Goal: Information Seeking & Learning: Learn about a topic

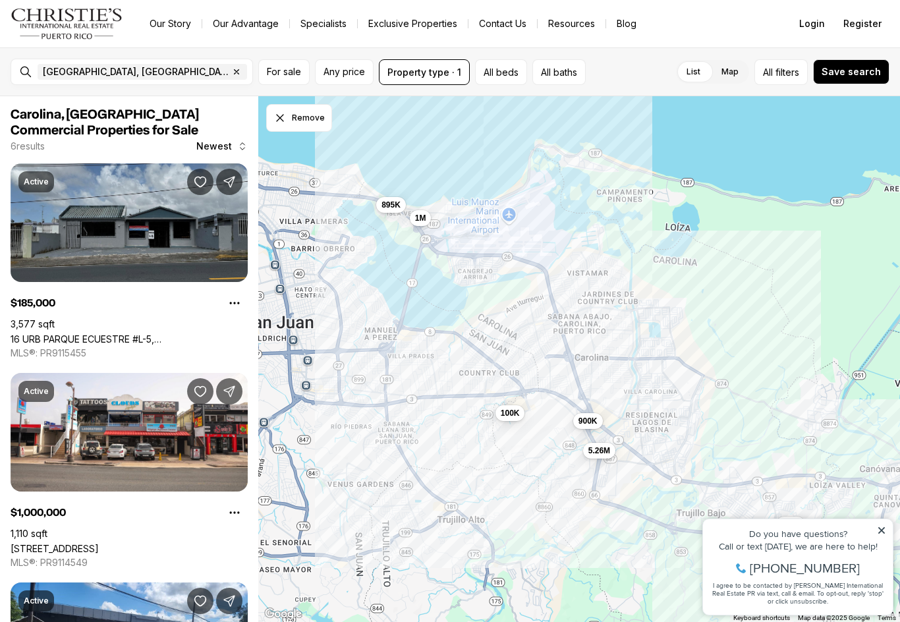
click at [231, 71] on icon "button" at bounding box center [236, 72] width 11 height 11
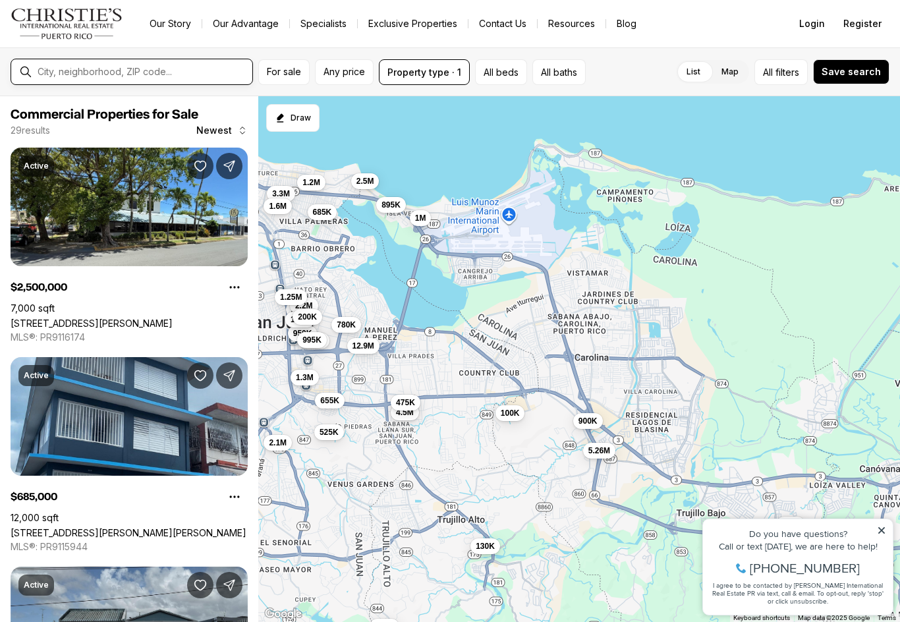
click at [71, 71] on input "text" at bounding box center [143, 72] width 210 height 12
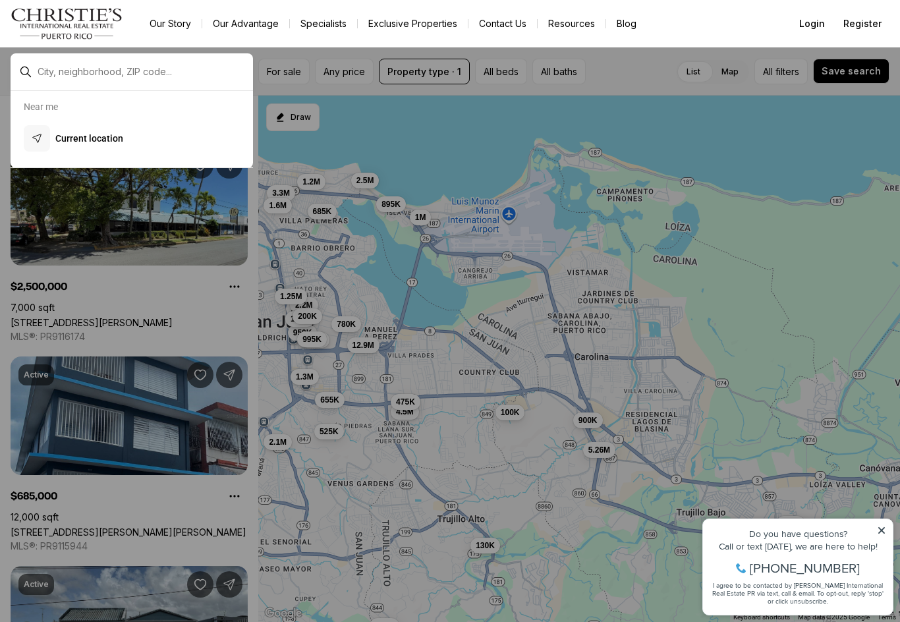
click at [71, 71] on input "text" at bounding box center [143, 72] width 210 height 12
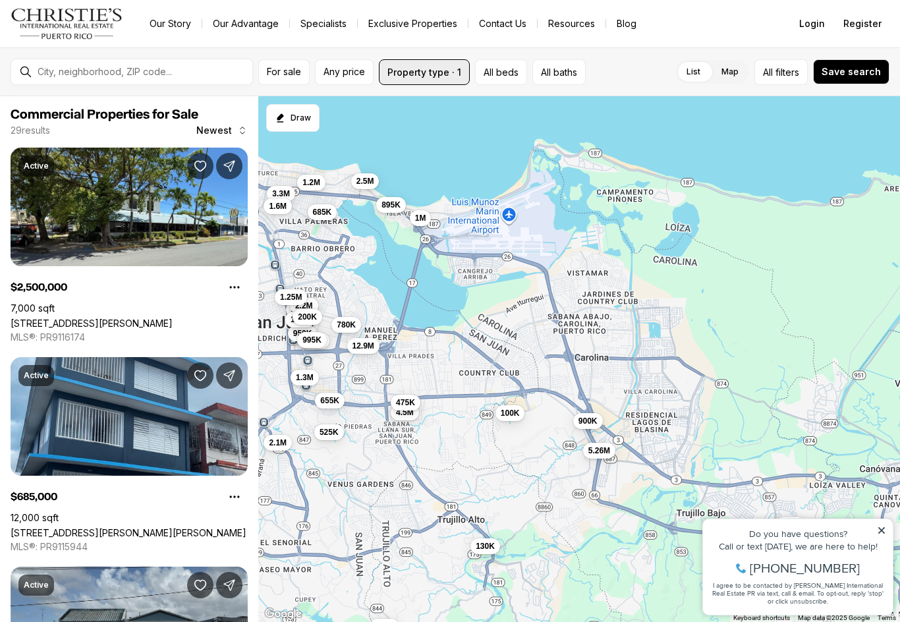
click at [438, 74] on button "Property type · 1" at bounding box center [424, 72] width 91 height 26
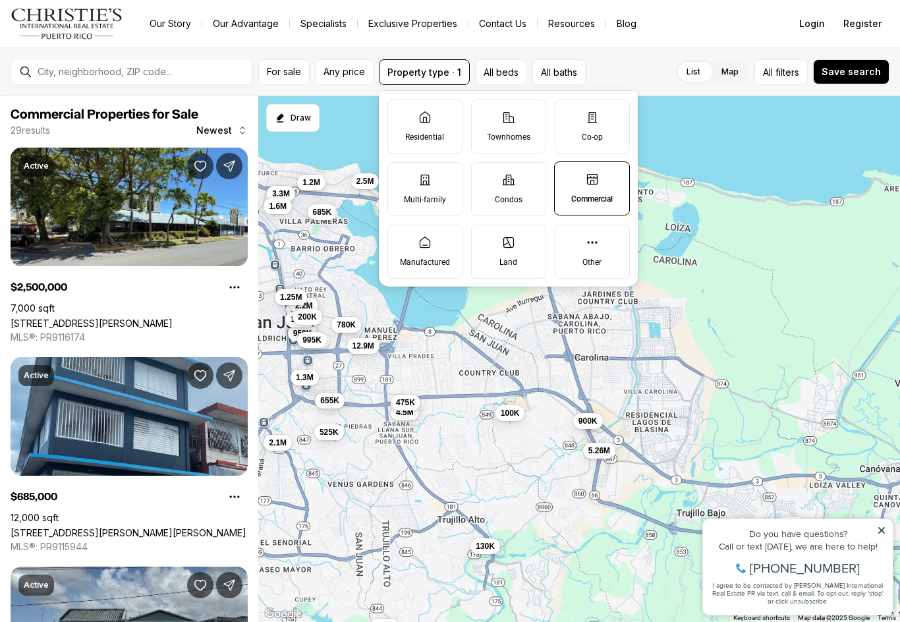
click at [440, 247] on label "Manufactured" at bounding box center [425, 252] width 75 height 54
click at [401, 239] on button "Manufactured" at bounding box center [394, 231] width 13 height 13
click at [509, 256] on label "Land" at bounding box center [508, 252] width 75 height 54
click at [485, 239] on button "Land" at bounding box center [478, 231] width 13 height 13
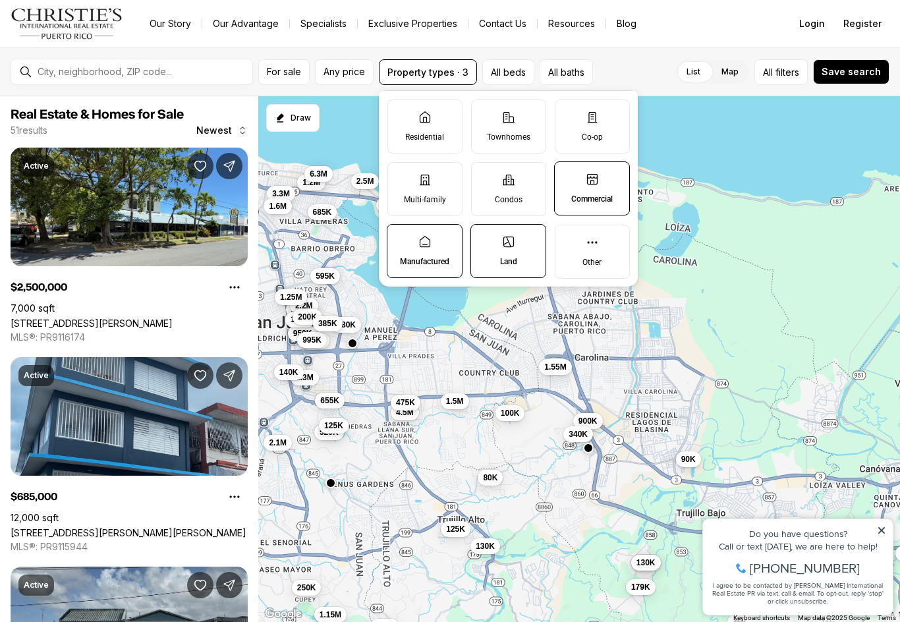
click at [599, 241] on label "Other" at bounding box center [592, 252] width 75 height 54
click at [569, 239] on button "Other" at bounding box center [562, 231] width 13 height 13
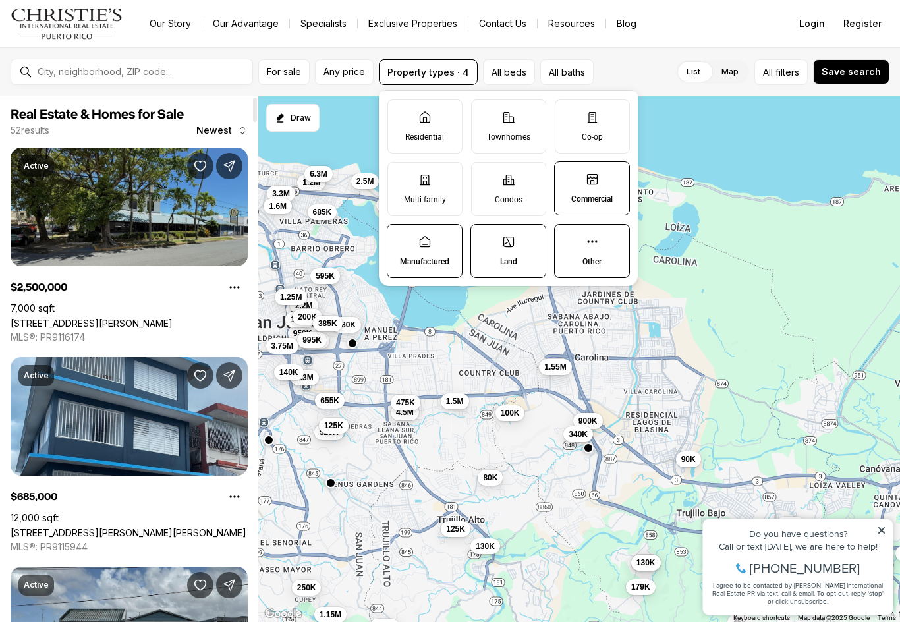
click at [173, 318] on link "33 & 35 CAOBA, SAN JUAN PR, 00913" at bounding box center [92, 323] width 162 height 11
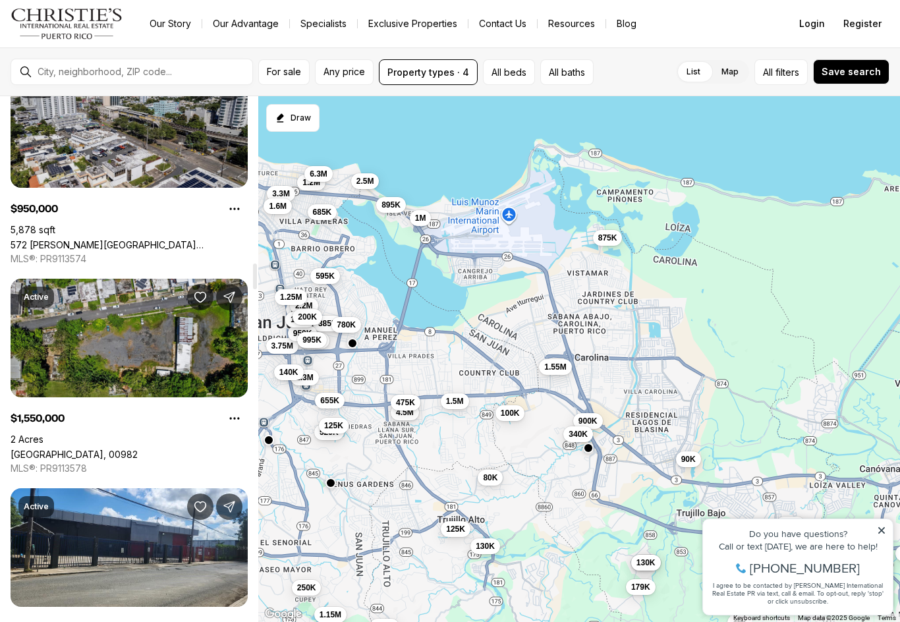
scroll to position [3461, 0]
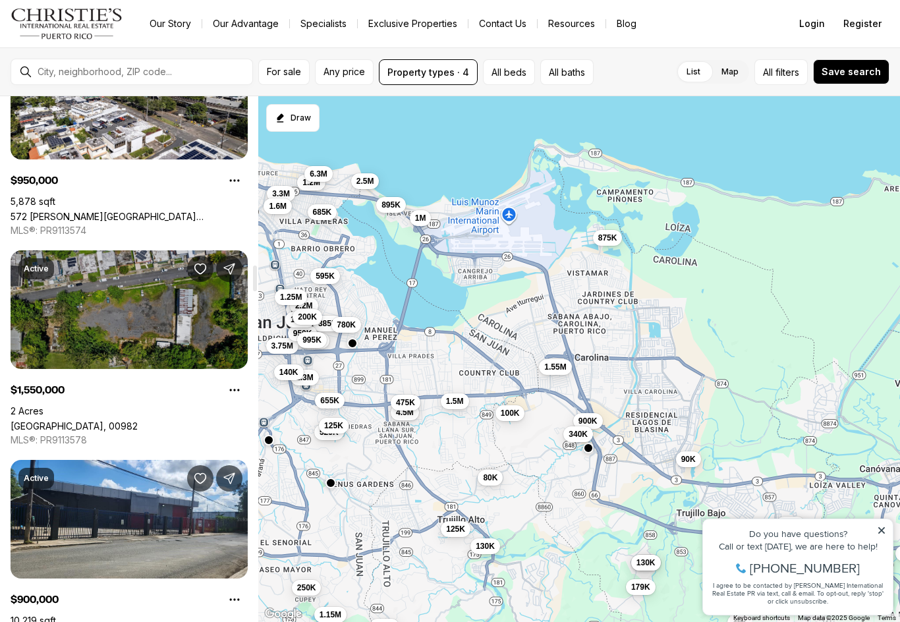
click at [138, 421] on link "CALLE 238, CAROLINA PR, 00982" at bounding box center [74, 426] width 127 height 11
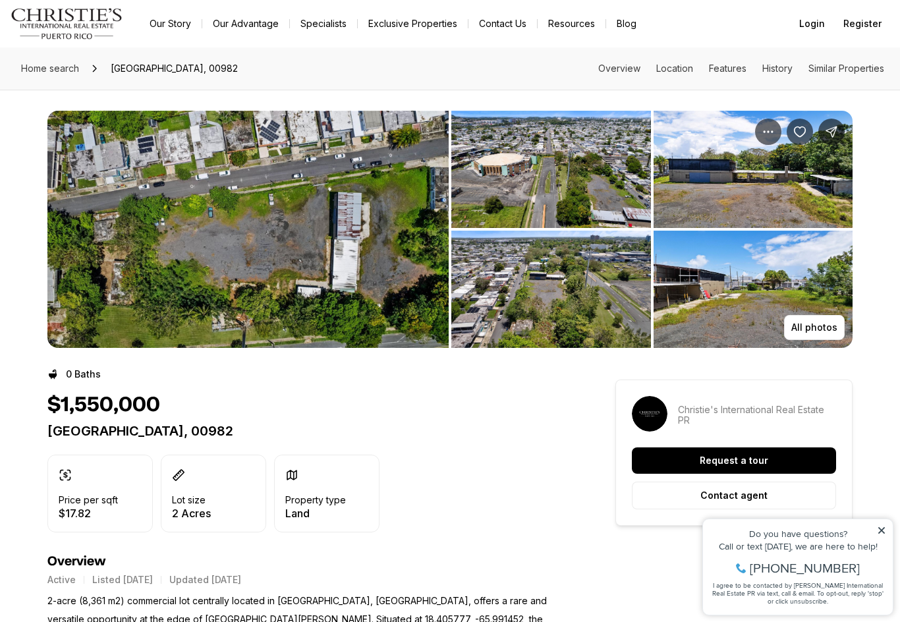
click at [299, 239] on img "View image gallery" at bounding box center [247, 229] width 401 height 237
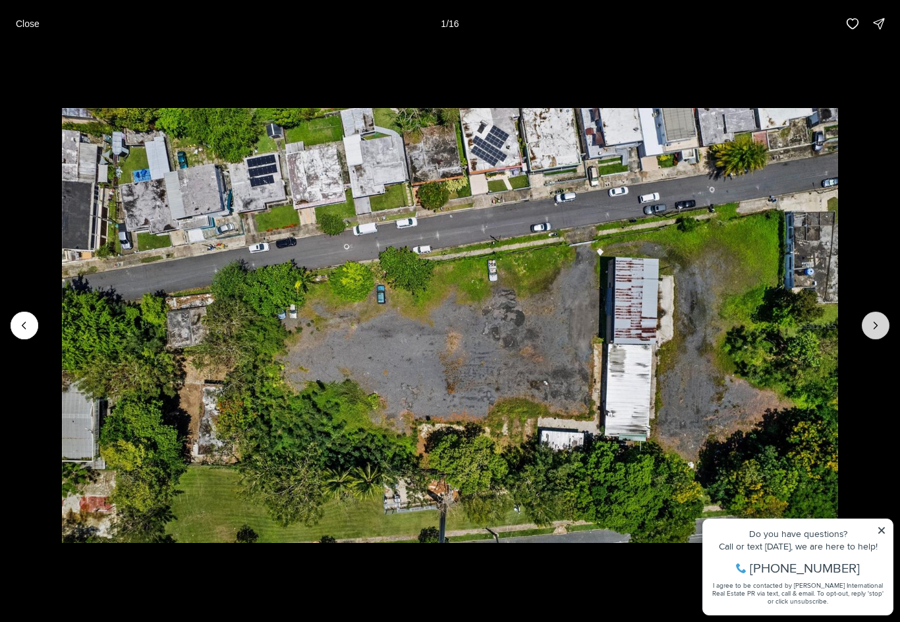
click at [871, 327] on icon "Next slide" at bounding box center [875, 325] width 13 height 13
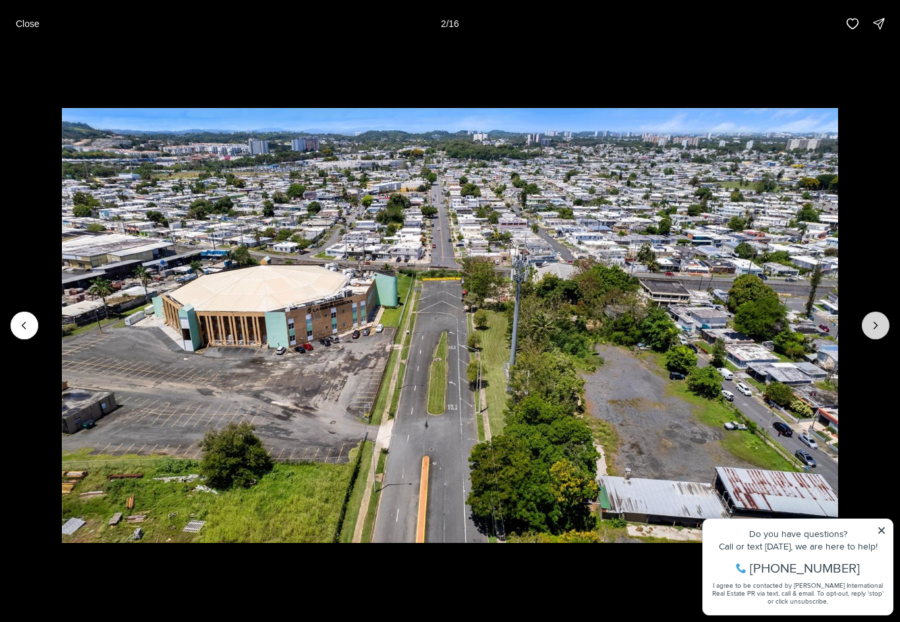
click at [873, 327] on icon "Next slide" at bounding box center [875, 325] width 13 height 13
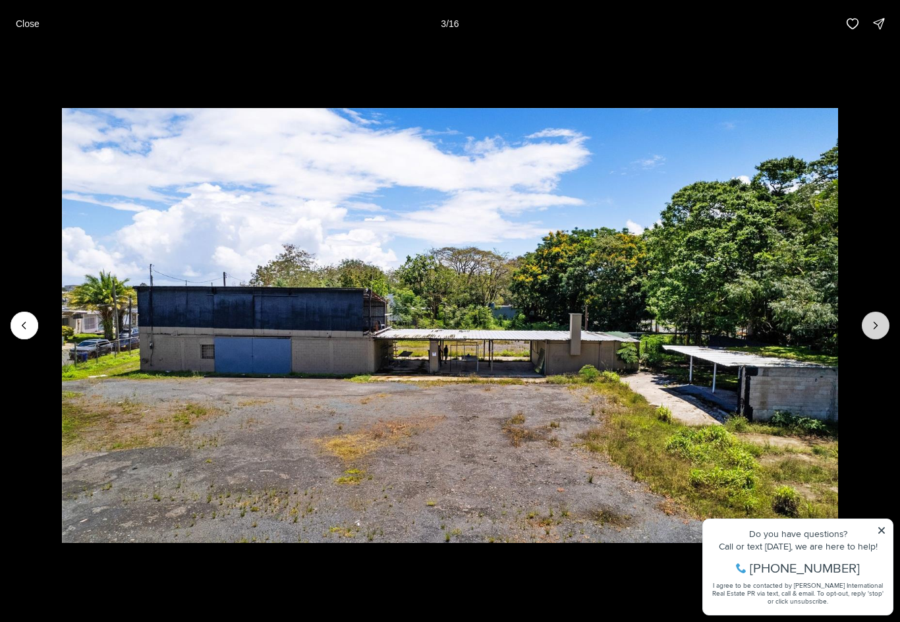
click at [873, 327] on icon "Next slide" at bounding box center [875, 325] width 13 height 13
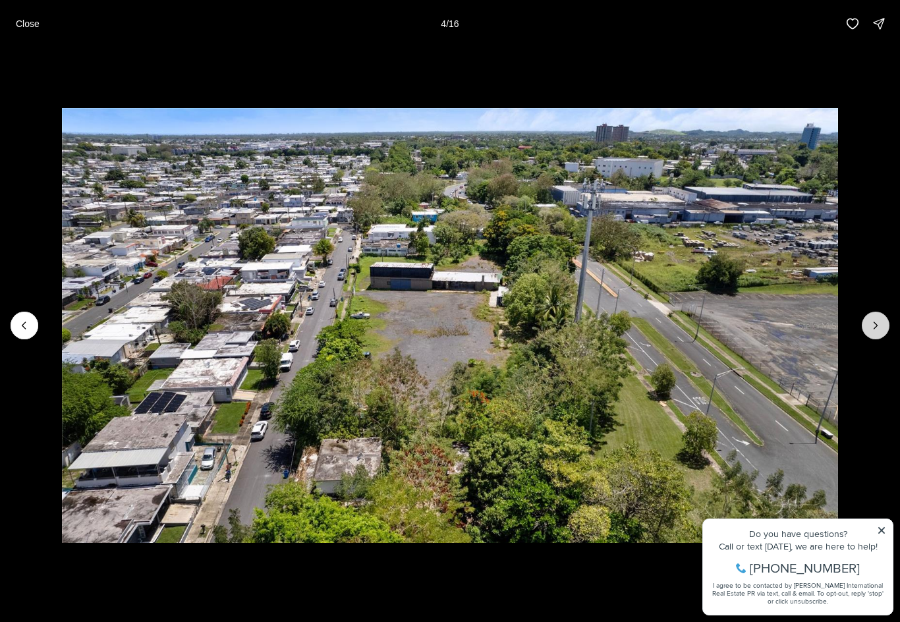
click at [873, 326] on icon "Next slide" at bounding box center [875, 325] width 13 height 13
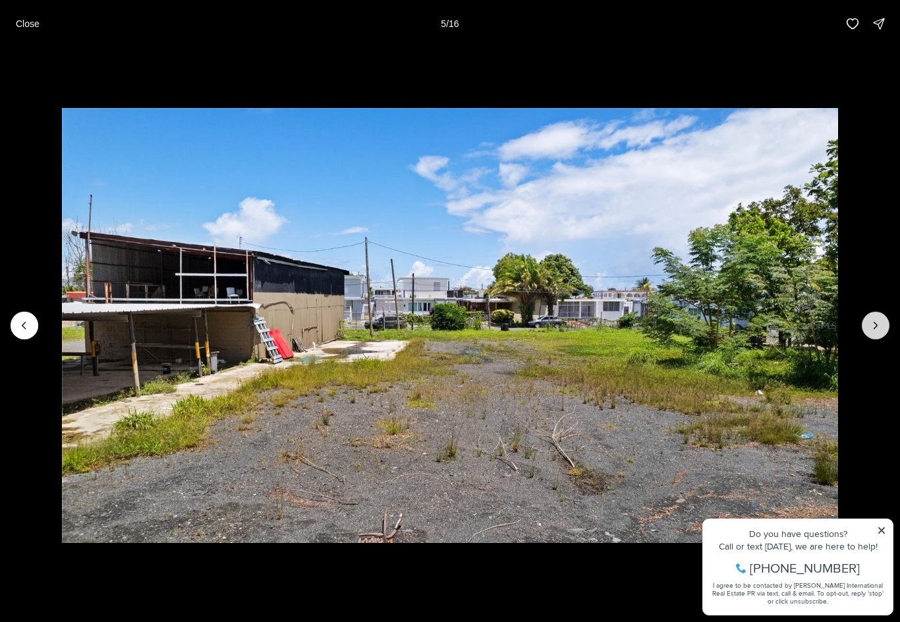
click at [873, 326] on icon "Next slide" at bounding box center [875, 325] width 13 height 13
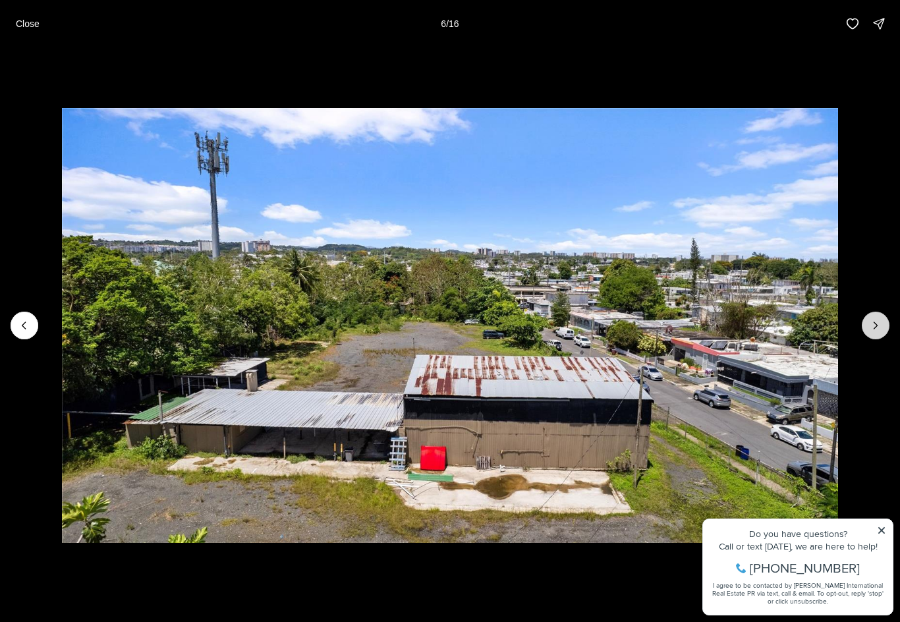
click at [873, 326] on icon "Next slide" at bounding box center [875, 325] width 13 height 13
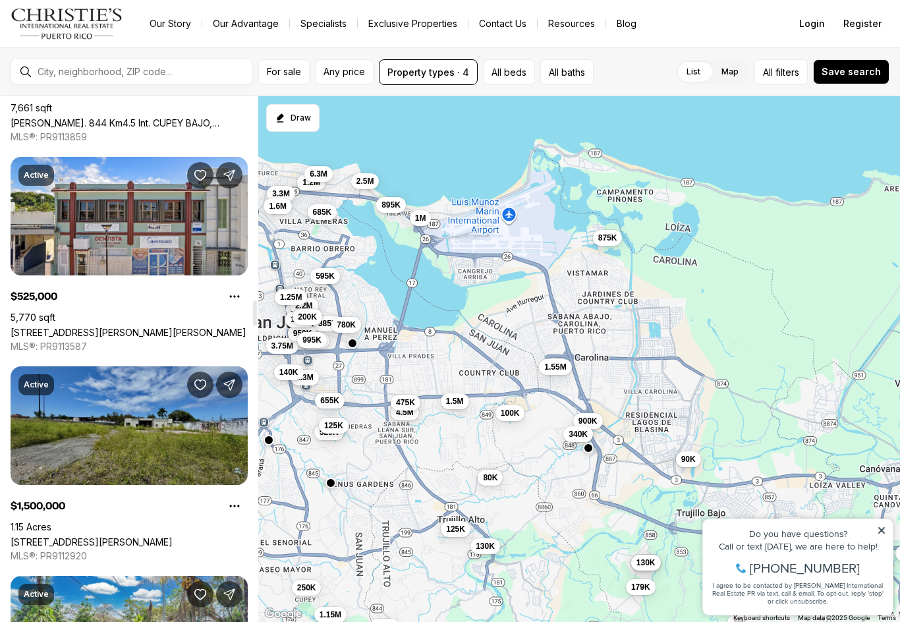
scroll to position [4205, 0]
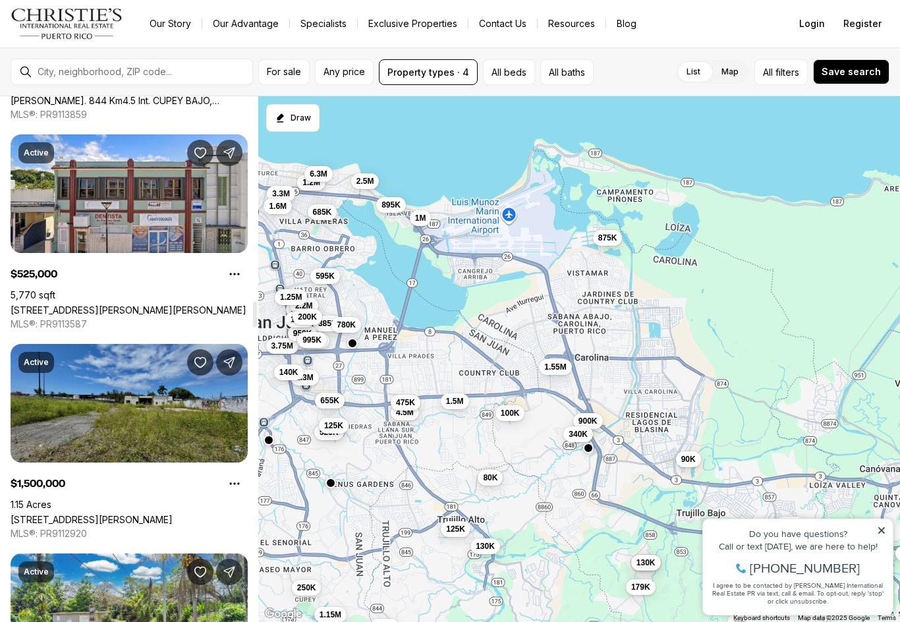
click at [152, 514] on link "[STREET_ADDRESS][PERSON_NAME]" at bounding box center [92, 519] width 162 height 11
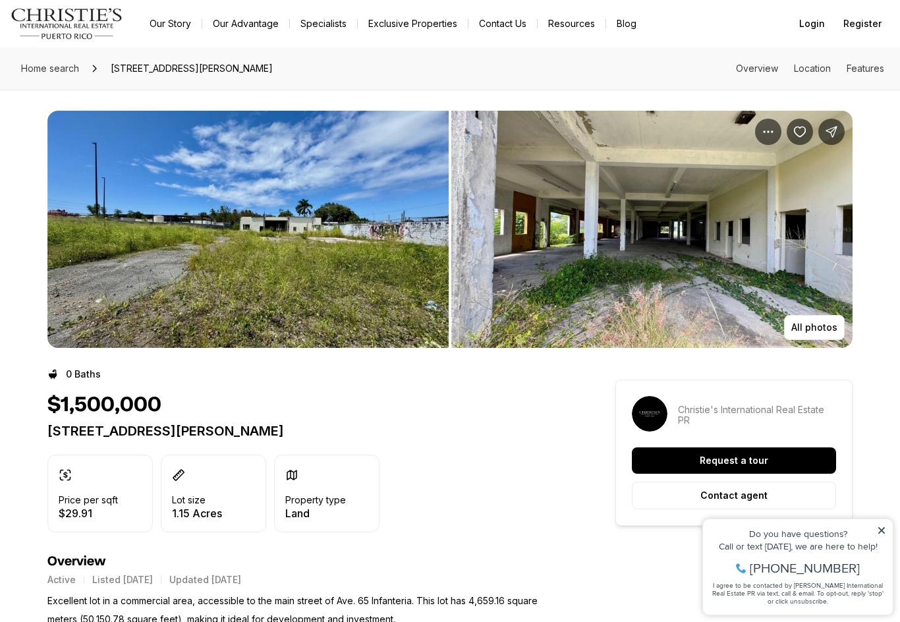
click at [331, 266] on img "View image gallery" at bounding box center [247, 229] width 401 height 237
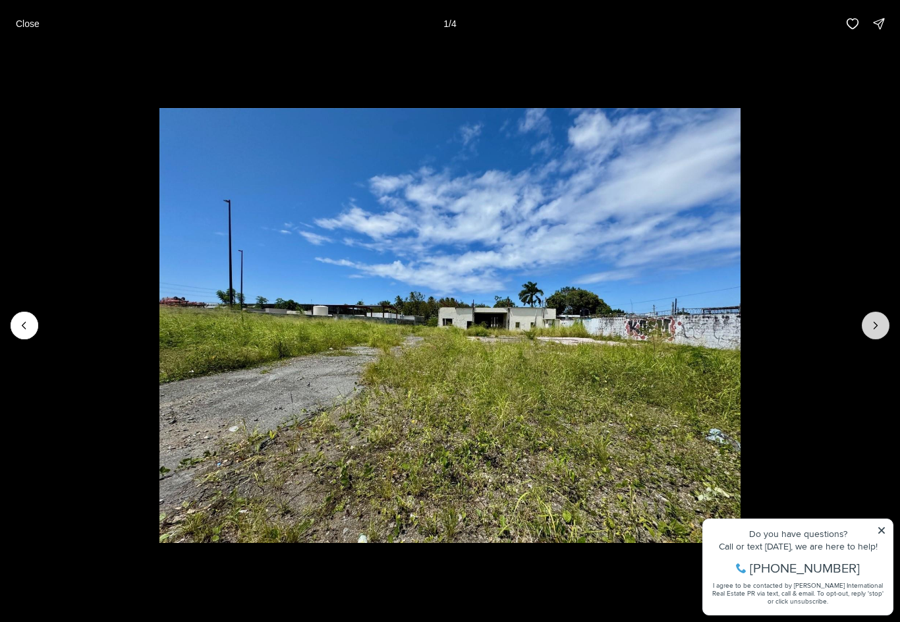
click at [874, 326] on icon "Next slide" at bounding box center [875, 325] width 13 height 13
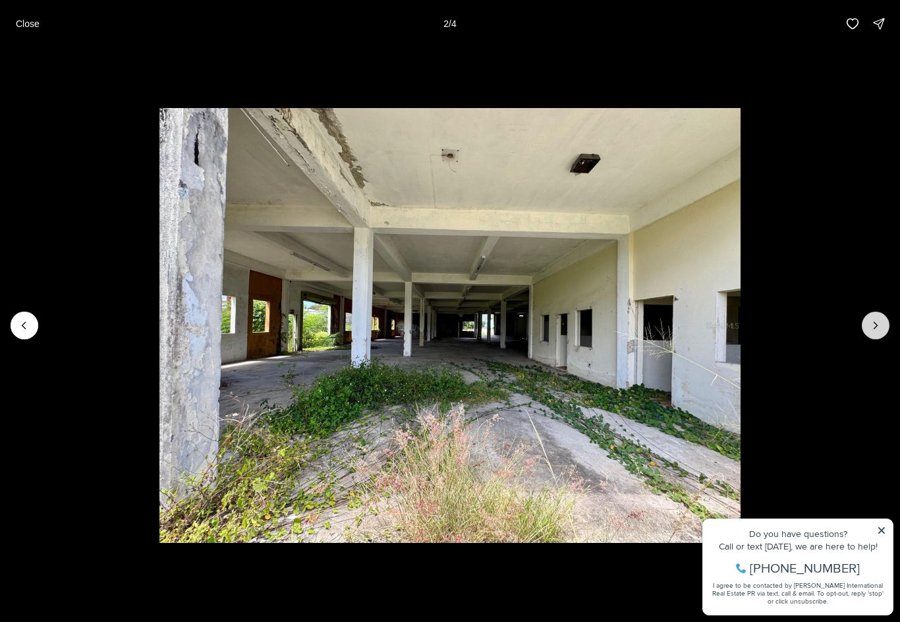
click at [874, 326] on icon "Next slide" at bounding box center [875, 325] width 13 height 13
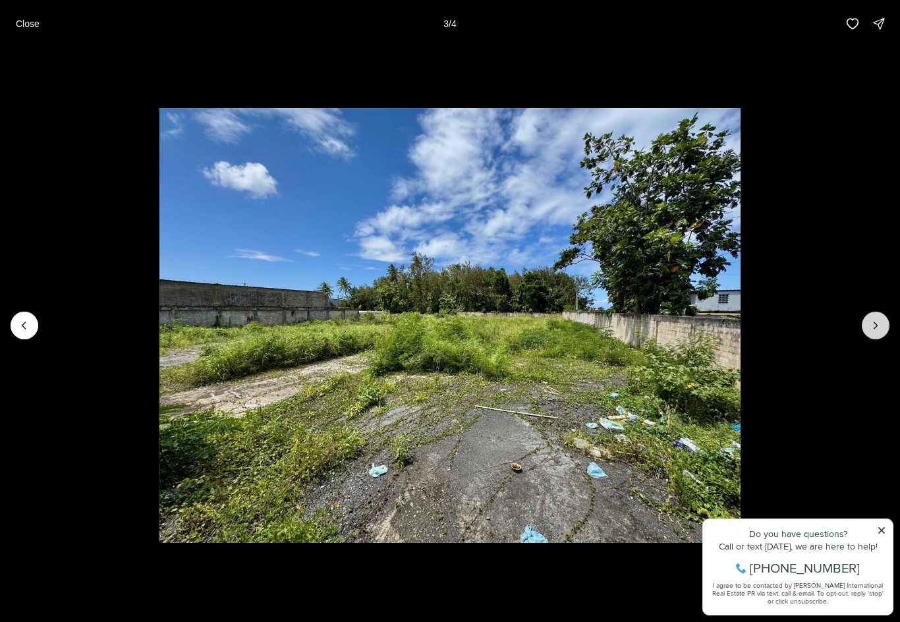
click at [874, 326] on icon "Next slide" at bounding box center [875, 325] width 13 height 13
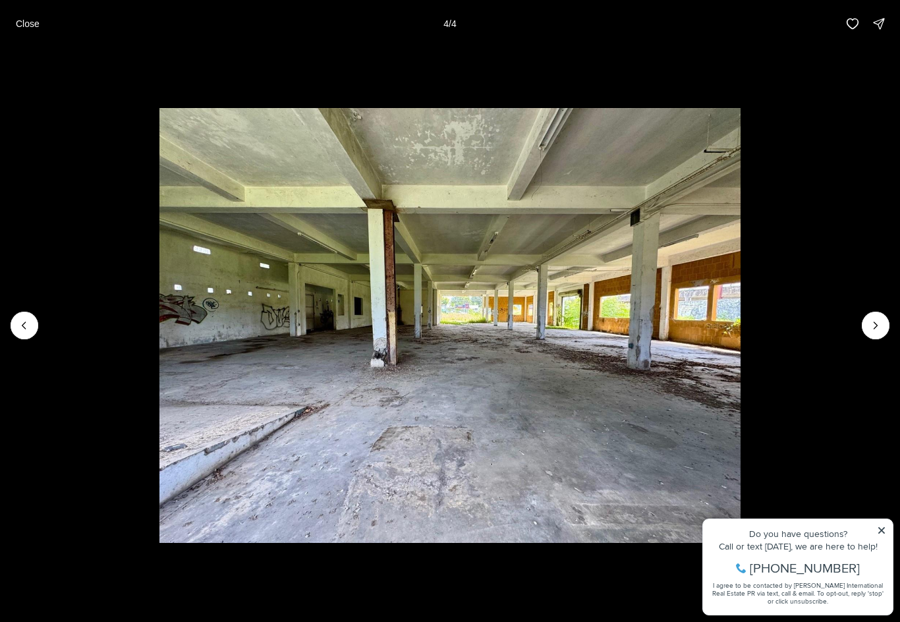
click at [874, 326] on div at bounding box center [876, 326] width 28 height 28
click at [23, 28] on p "Close" at bounding box center [28, 23] width 24 height 11
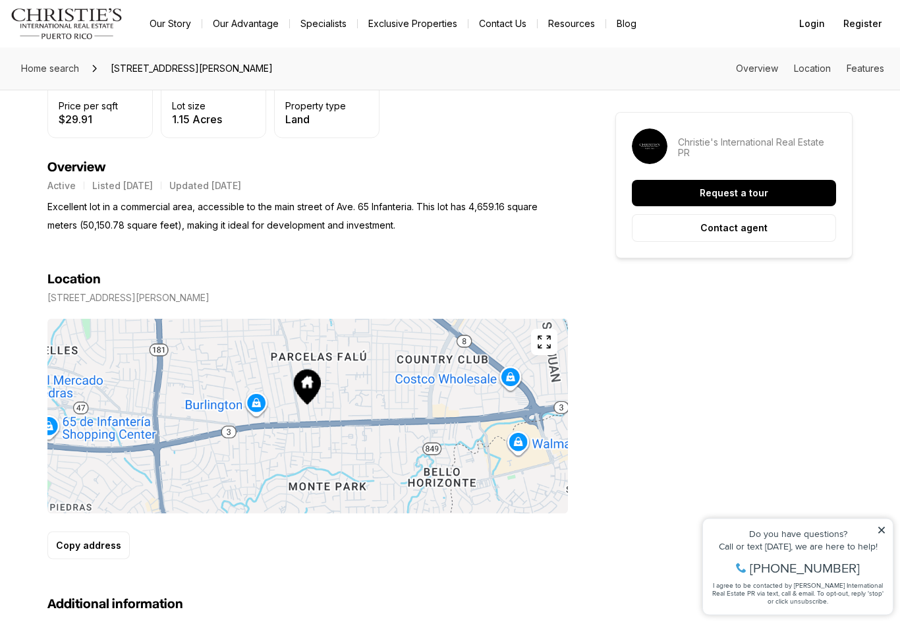
scroll to position [444, 0]
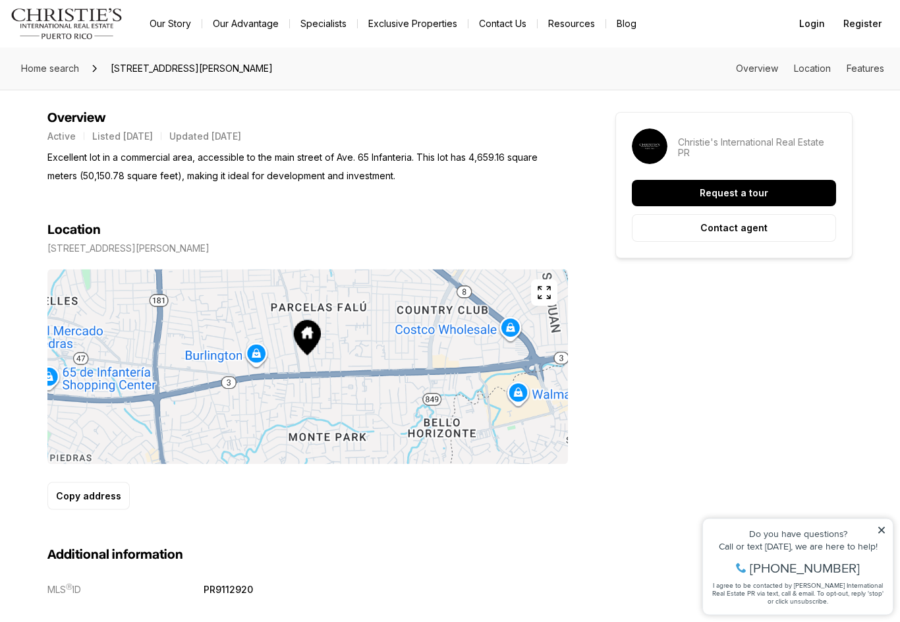
click at [542, 293] on icon "button" at bounding box center [545, 293] width 16 height 16
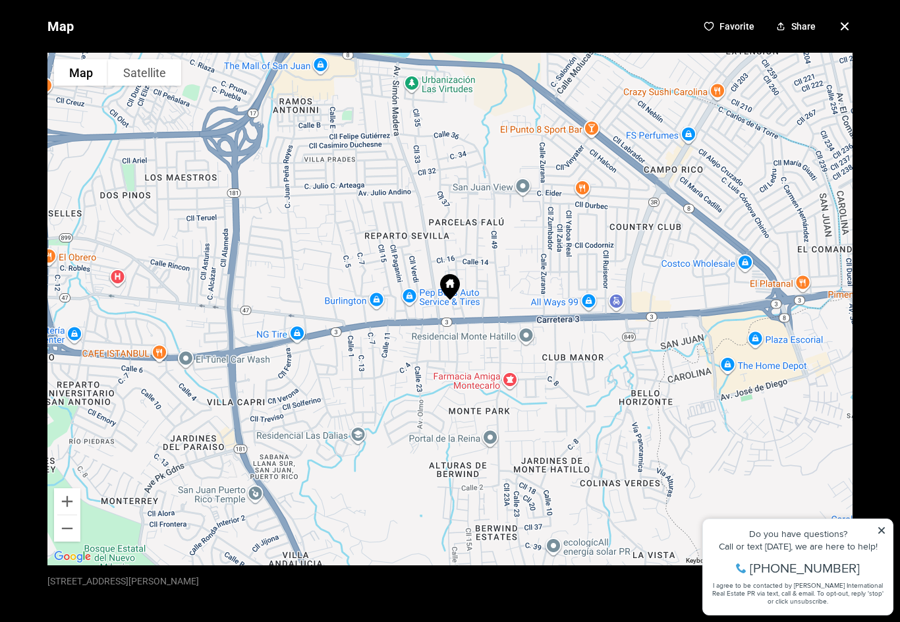
click at [494, 293] on div at bounding box center [449, 309] width 805 height 513
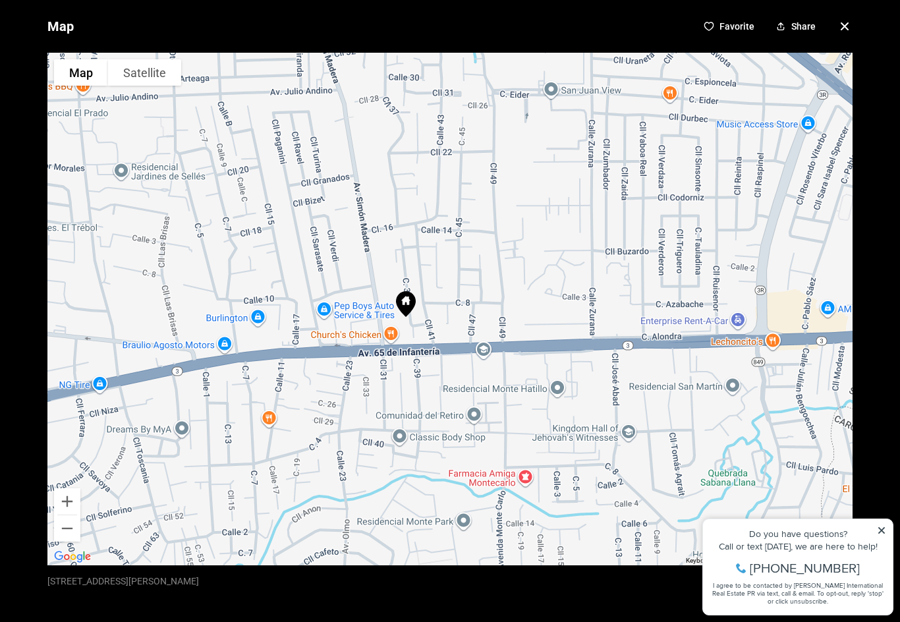
click at [466, 267] on div at bounding box center [449, 309] width 805 height 513
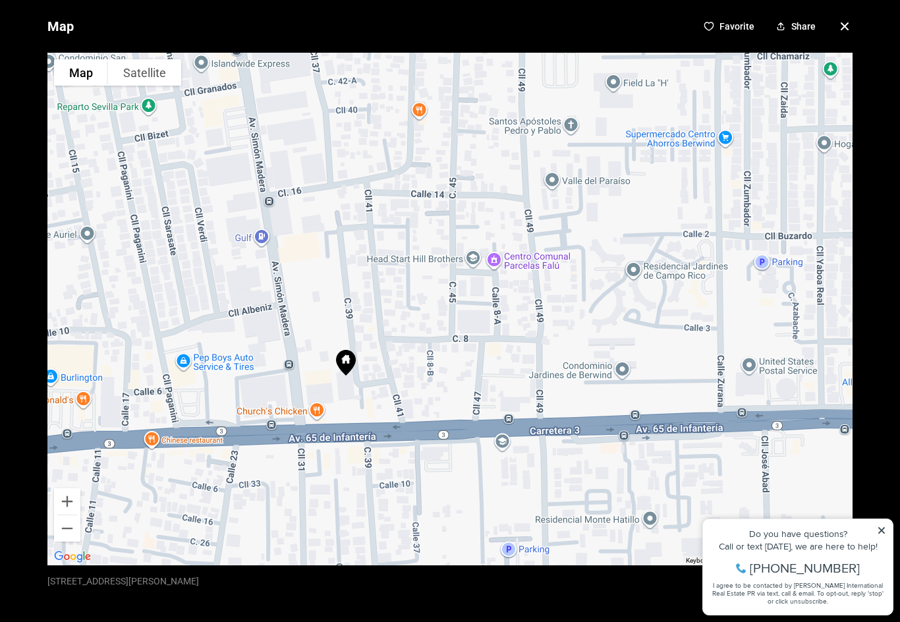
click at [389, 362] on div at bounding box center [449, 309] width 805 height 513
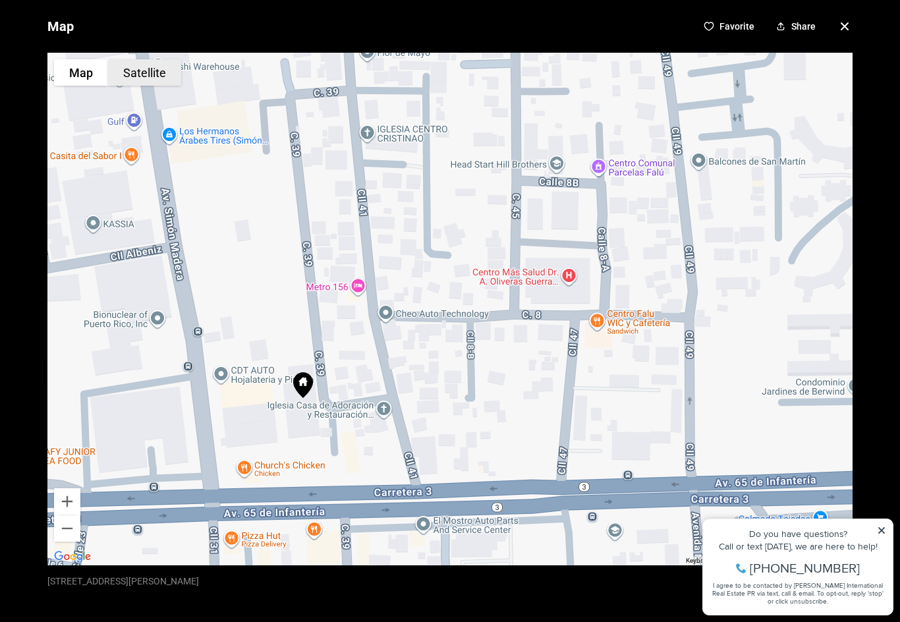
click at [148, 75] on button "Satellite" at bounding box center [144, 72] width 73 height 26
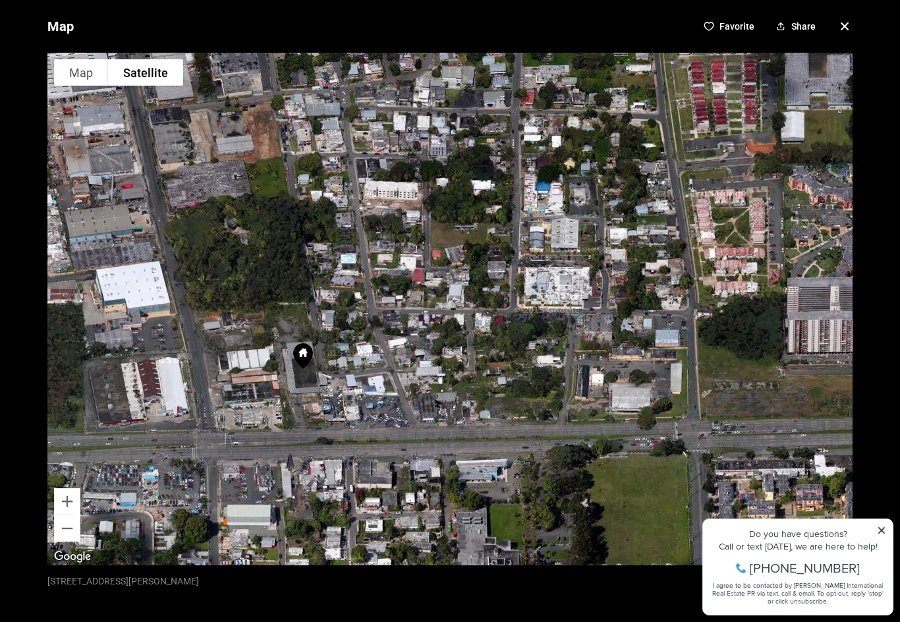
click at [285, 443] on div at bounding box center [449, 309] width 805 height 513
click at [320, 390] on div at bounding box center [449, 309] width 805 height 513
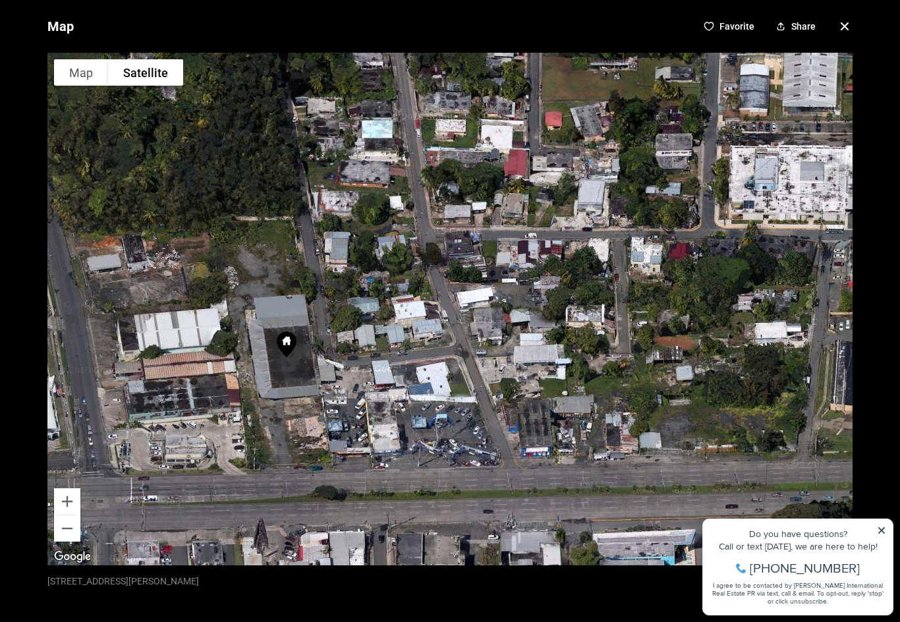
click at [330, 397] on div at bounding box center [449, 309] width 805 height 513
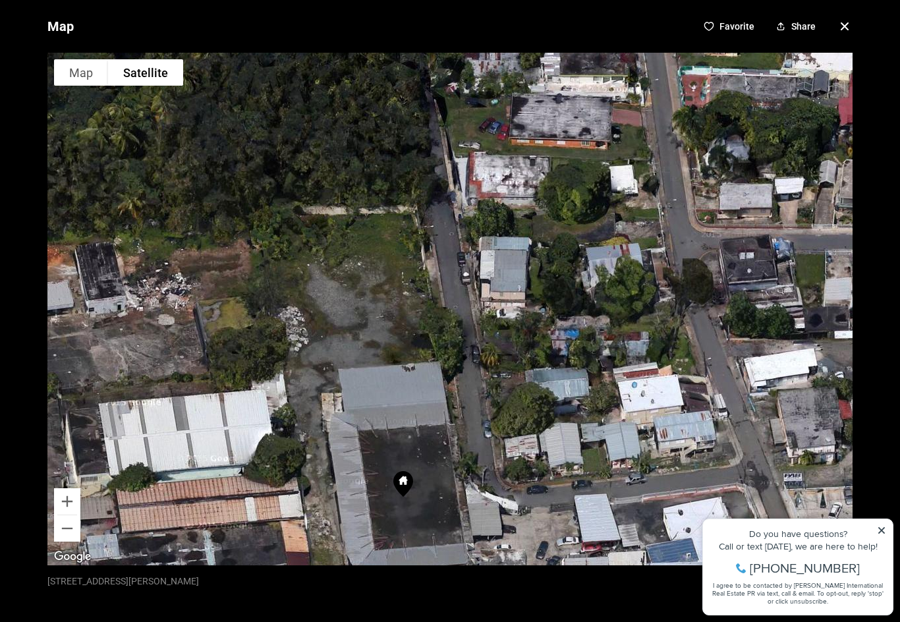
drag, startPoint x: 353, startPoint y: 351, endPoint x: 515, endPoint y: 525, distance: 236.9
click at [515, 525] on div at bounding box center [449, 309] width 805 height 513
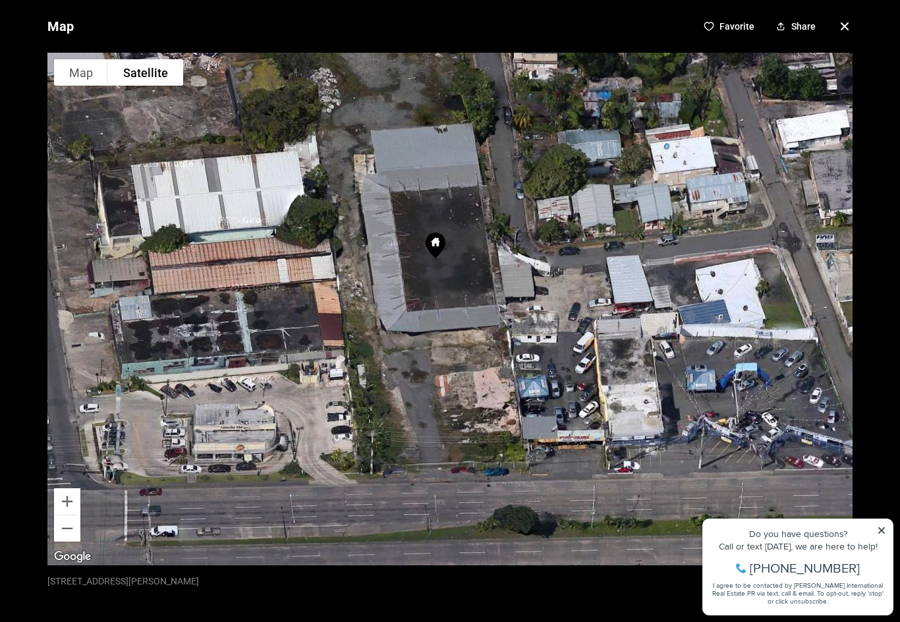
drag, startPoint x: 398, startPoint y: 486, endPoint x: 430, endPoint y: 246, distance: 242.1
click at [430, 246] on icon at bounding box center [436, 246] width 20 height 26
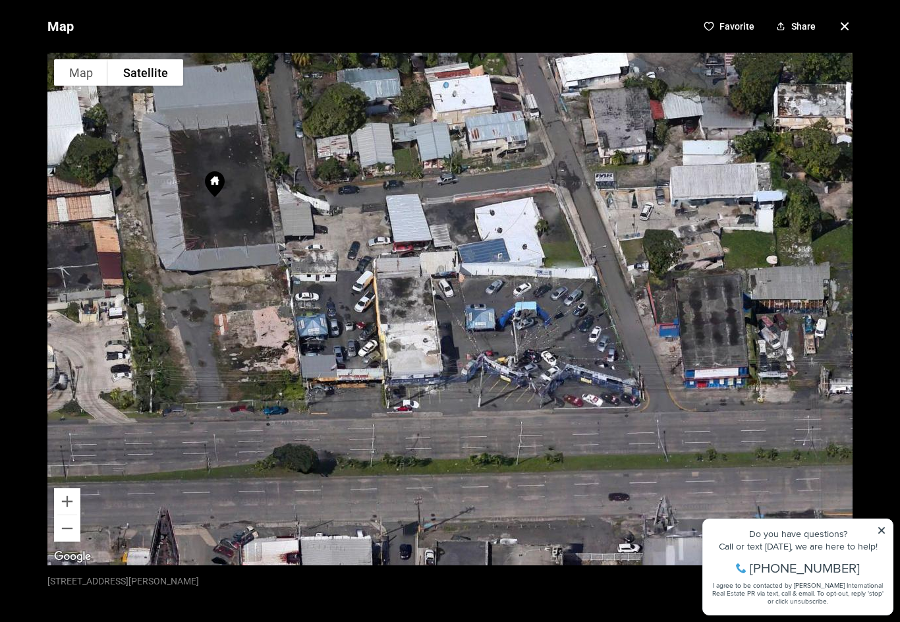
drag, startPoint x: 391, startPoint y: 471, endPoint x: 170, endPoint y: 408, distance: 229.5
click at [170, 408] on div at bounding box center [449, 309] width 805 height 513
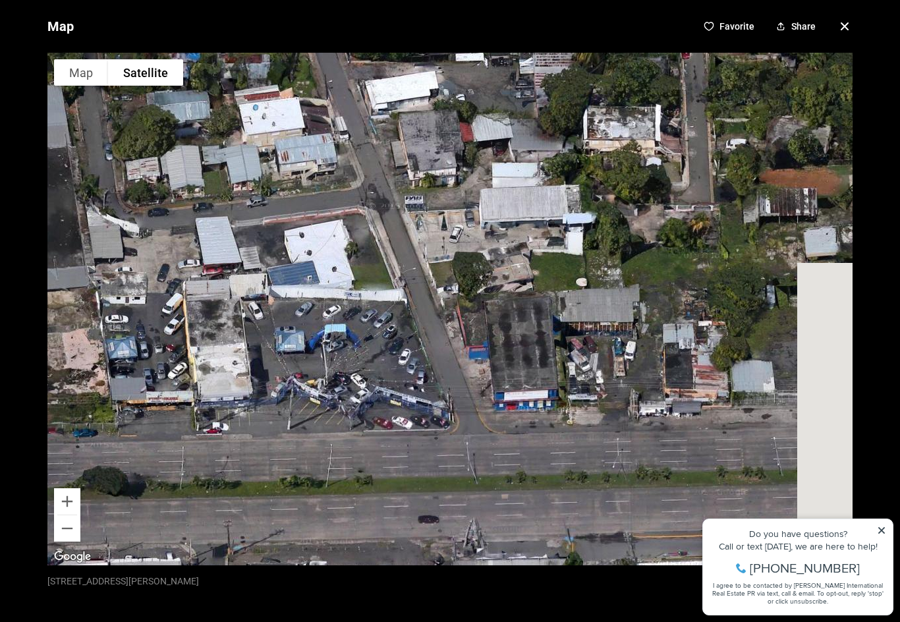
drag, startPoint x: 474, startPoint y: 304, endPoint x: 282, endPoint y: 326, distance: 193.1
click at [282, 326] on div at bounding box center [449, 309] width 805 height 513
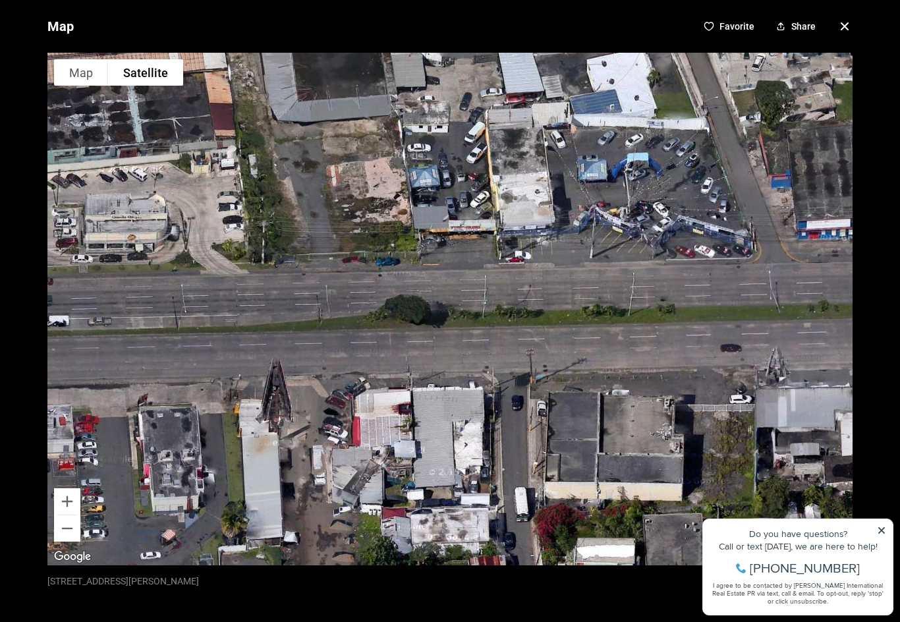
drag, startPoint x: 273, startPoint y: 345, endPoint x: 575, endPoint y: 173, distance: 347.7
click at [575, 173] on div at bounding box center [449, 309] width 805 height 513
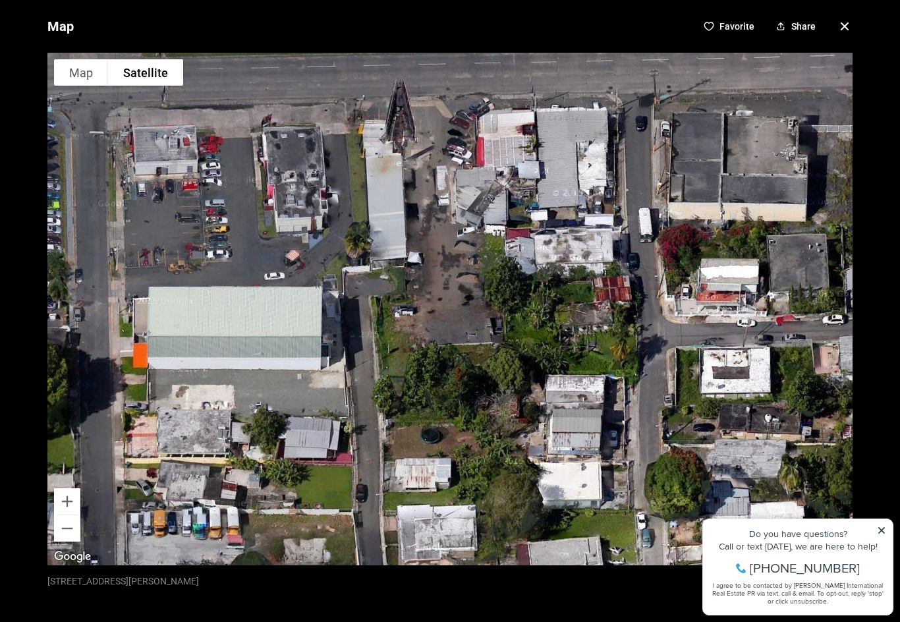
drag, startPoint x: 516, startPoint y: 422, endPoint x: 640, endPoint y: 142, distance: 305.7
click at [640, 142] on div at bounding box center [449, 309] width 805 height 513
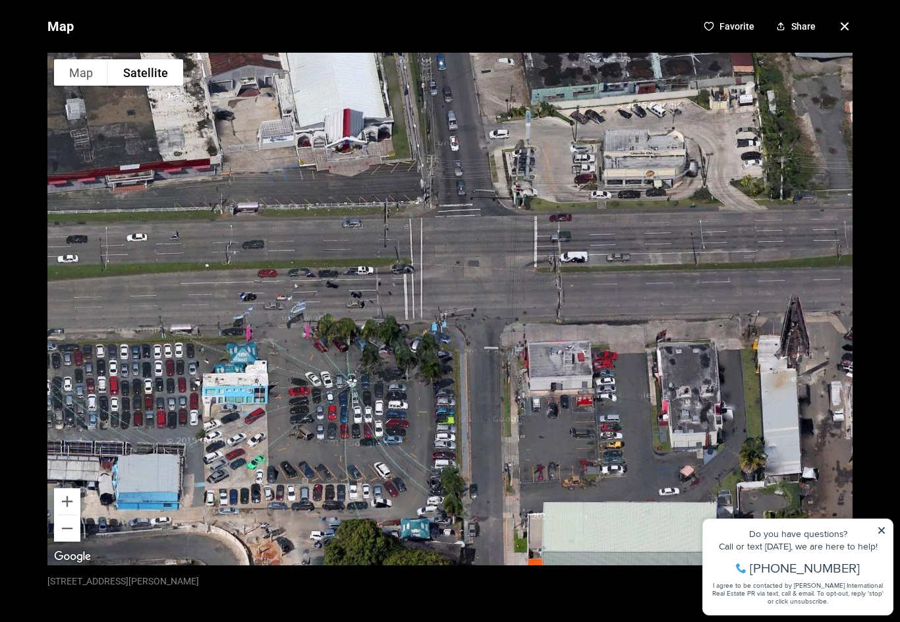
drag, startPoint x: 321, startPoint y: 271, endPoint x: 722, endPoint y: 479, distance: 452.2
click at [722, 479] on div at bounding box center [449, 309] width 805 height 513
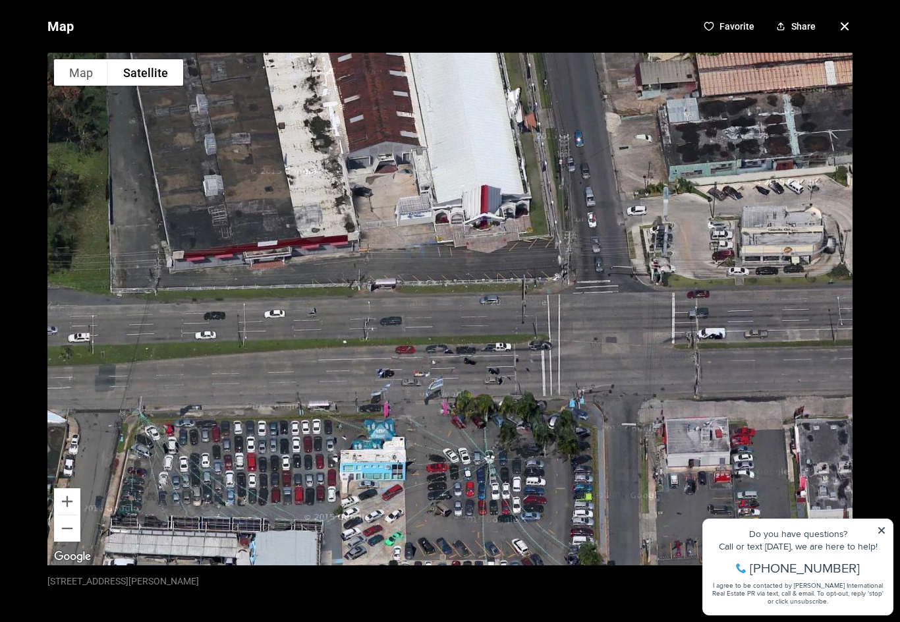
drag, startPoint x: 661, startPoint y: 246, endPoint x: 799, endPoint y: 326, distance: 159.2
click at [799, 326] on div at bounding box center [449, 309] width 805 height 513
click at [845, 26] on icon "button" at bounding box center [845, 26] width 7 height 7
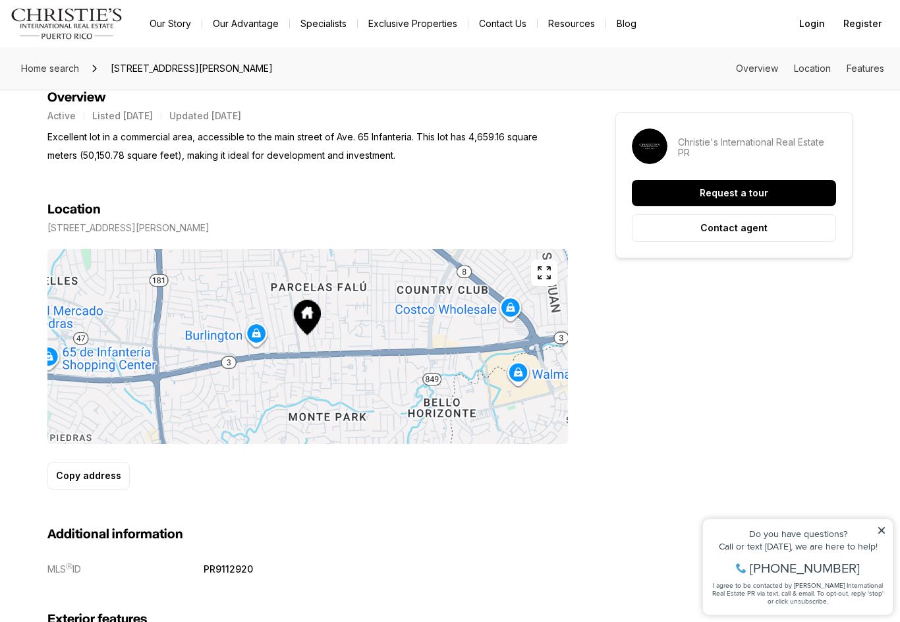
scroll to position [466, 0]
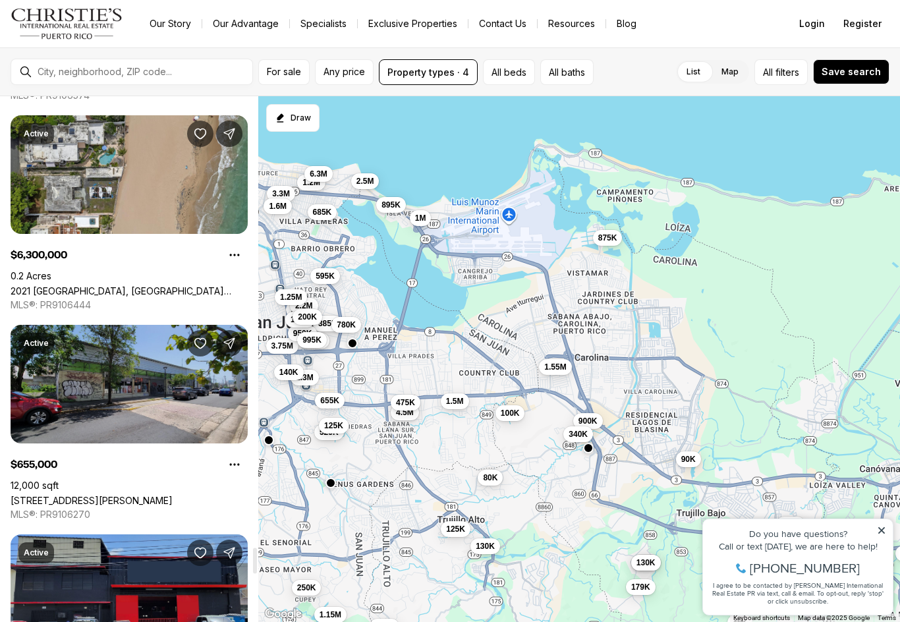
scroll to position [9306, 0]
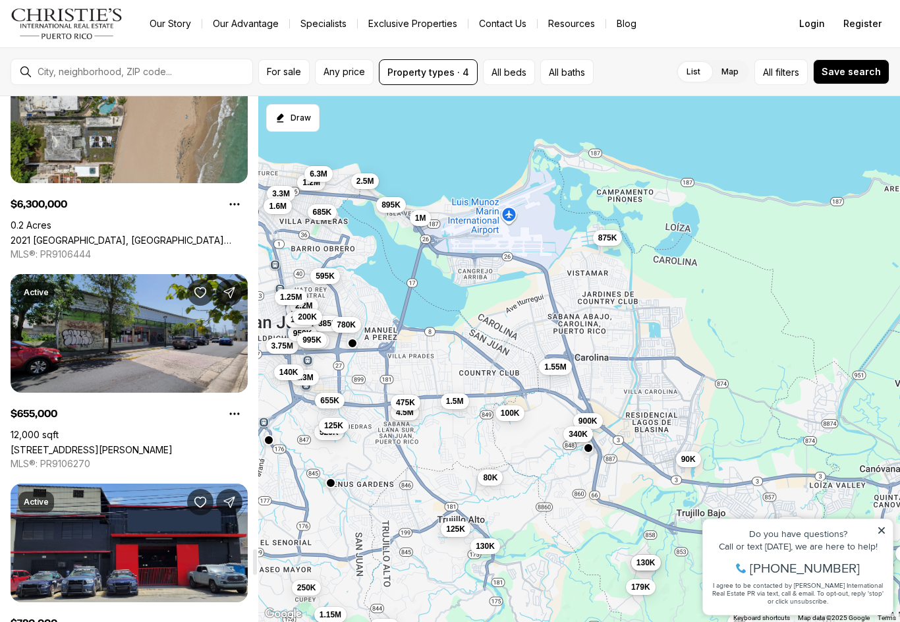
click at [160, 444] on link "79 CALLE ARZUAGA, SAN JUAN PR, 00925" at bounding box center [92, 449] width 162 height 11
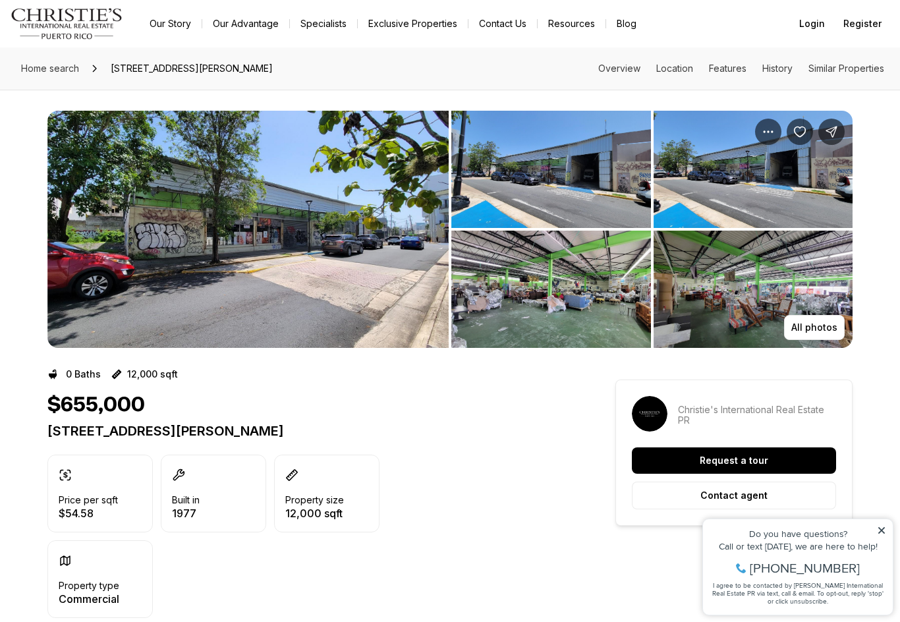
click at [290, 276] on img "View image gallery" at bounding box center [247, 229] width 401 height 237
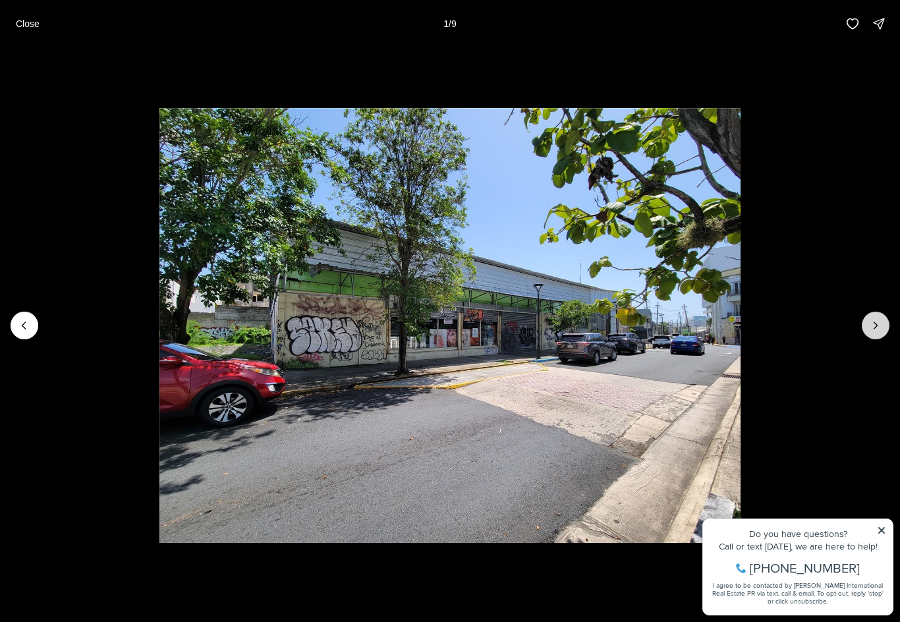
click at [876, 328] on icon "Next slide" at bounding box center [875, 325] width 13 height 13
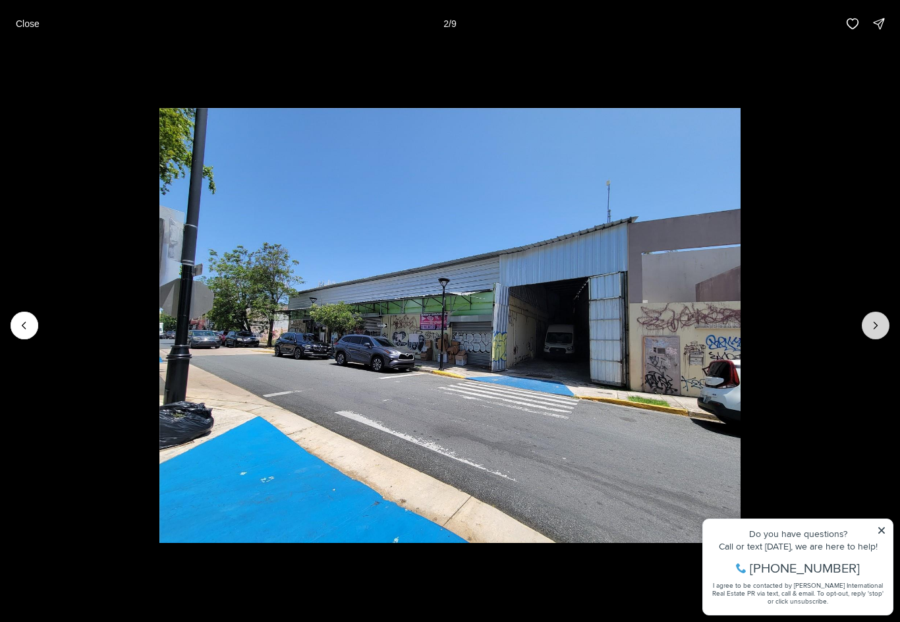
click at [876, 328] on icon "Next slide" at bounding box center [875, 325] width 13 height 13
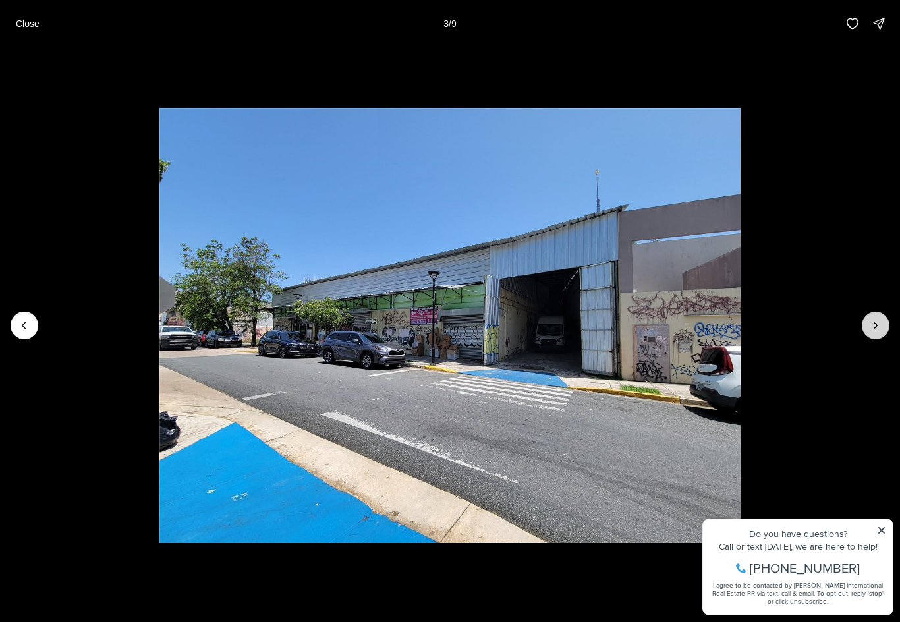
click at [876, 328] on icon "Next slide" at bounding box center [875, 325] width 13 height 13
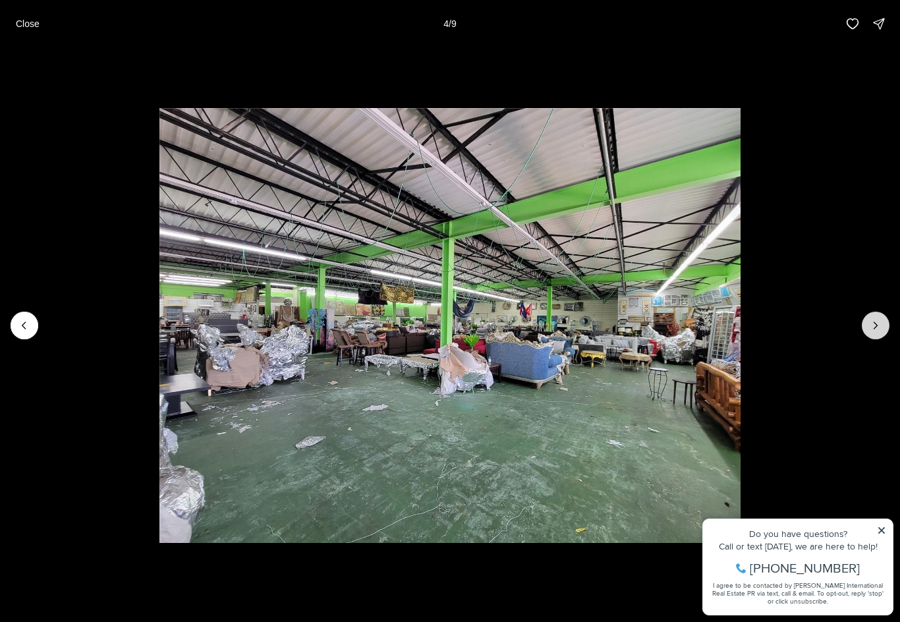
click at [876, 328] on icon "Next slide" at bounding box center [875, 325] width 13 height 13
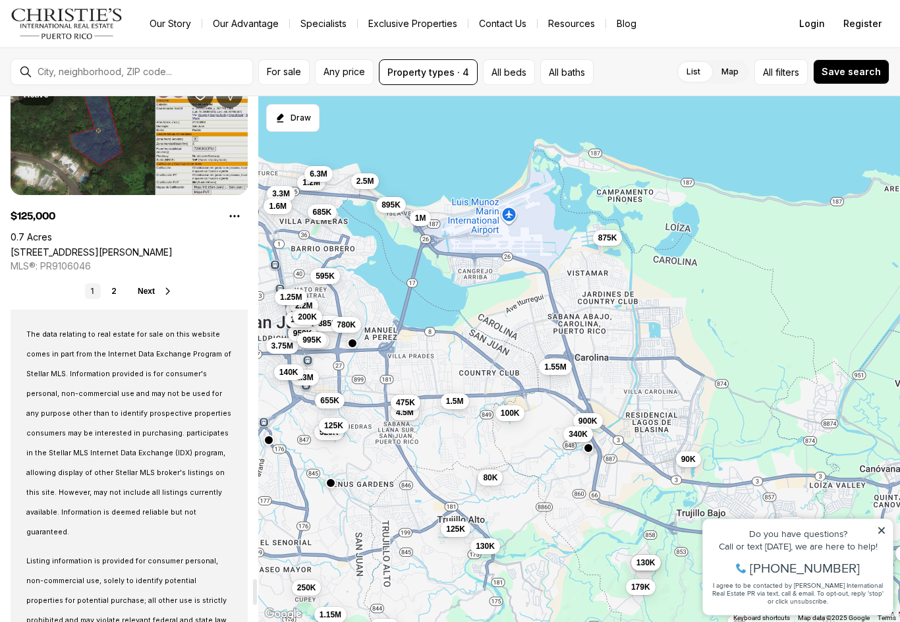
scroll to position [9920, 0]
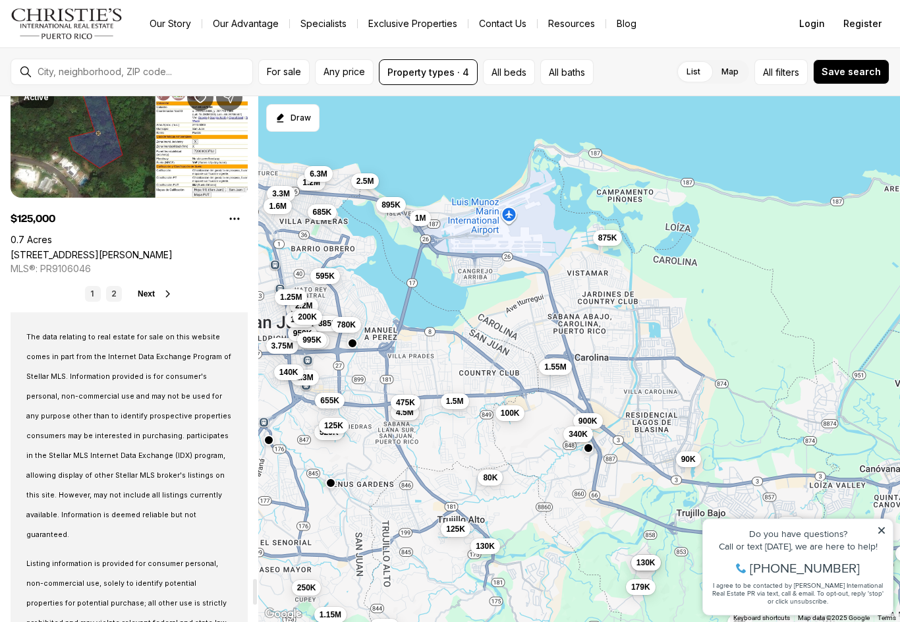
click at [111, 297] on link "2" at bounding box center [114, 294] width 16 height 16
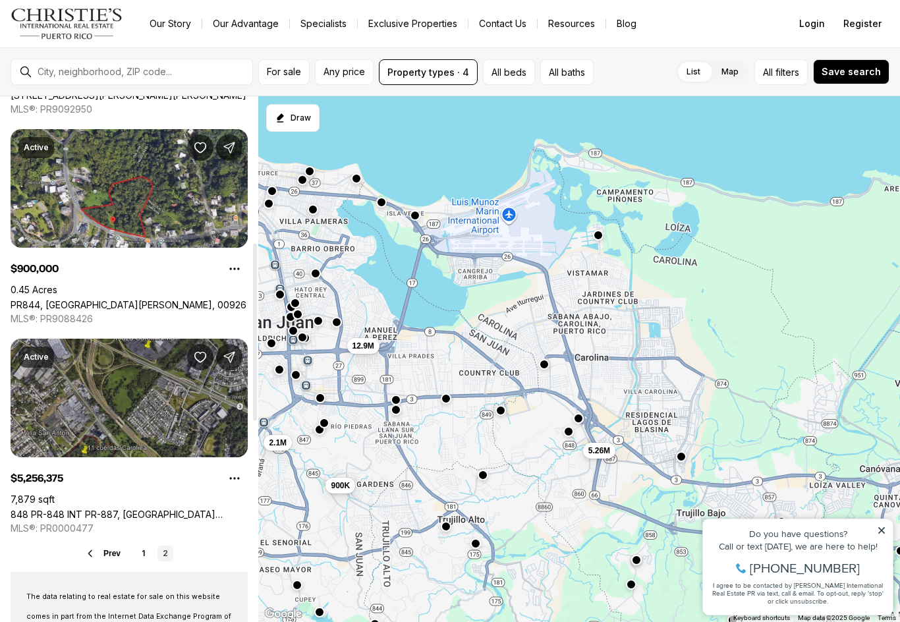
scroll to position [409, 0]
